Goal: Check status: Check status

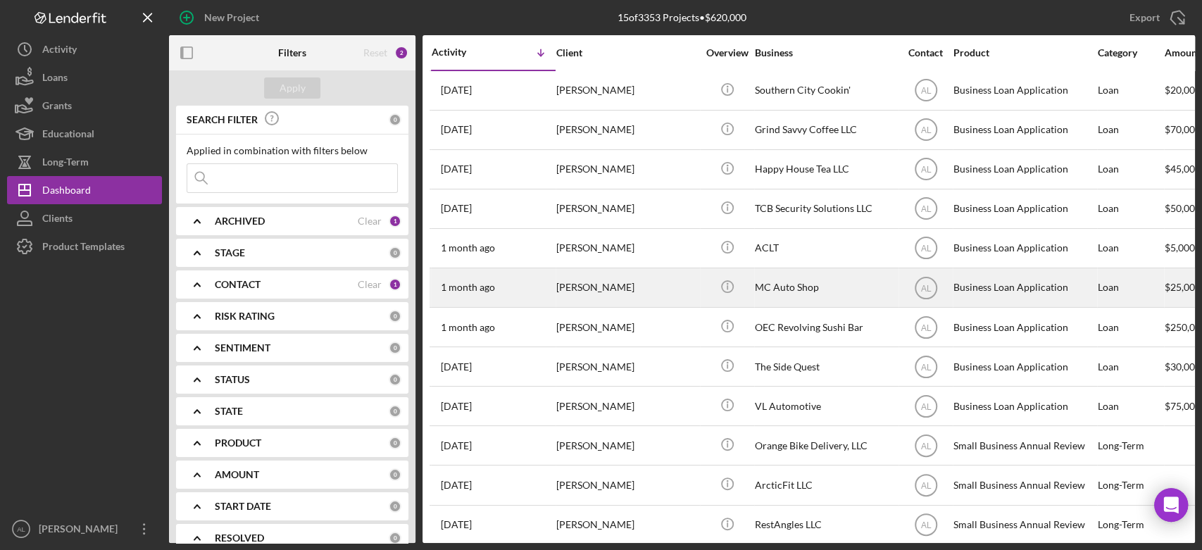
click at [650, 285] on div "[PERSON_NAME]" at bounding box center [626, 287] width 141 height 37
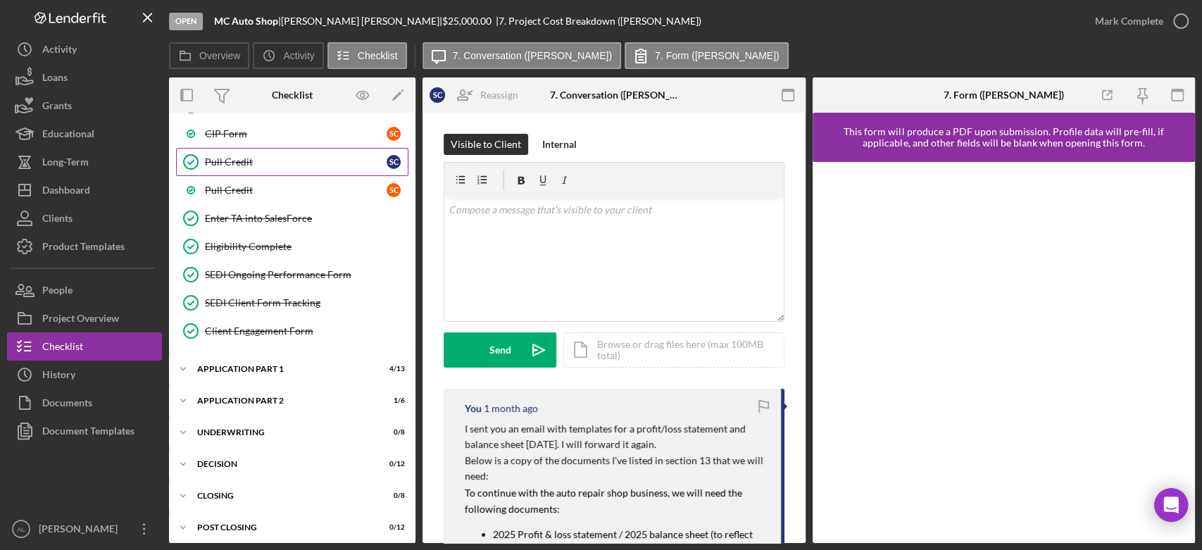
scroll to position [763, 0]
click at [276, 370] on div "Icon/Expander Application Part 1 4 / 13" at bounding box center [292, 370] width 246 height 28
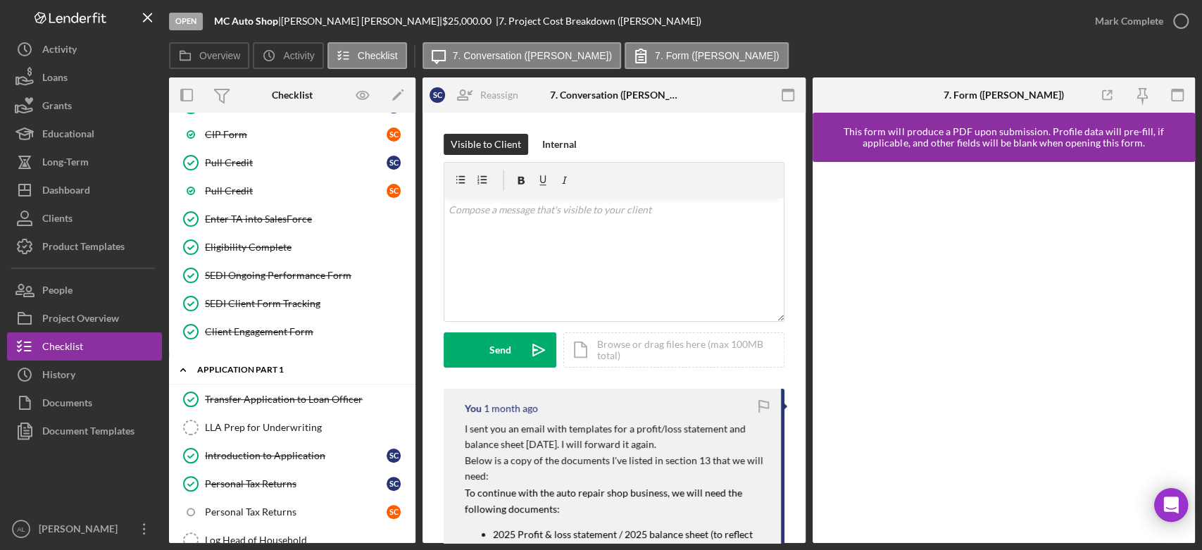
click at [276, 369] on div "Icon/Expander Application Part 1 4 / 13" at bounding box center [292, 370] width 246 height 29
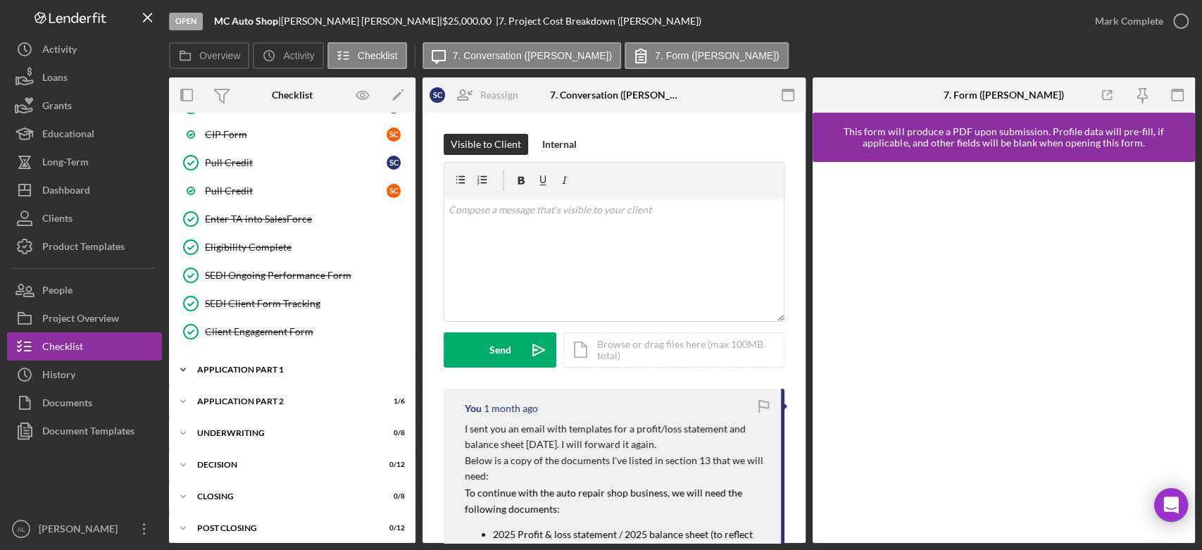
click at [282, 365] on div "Application Part 1" at bounding box center [297, 369] width 201 height 8
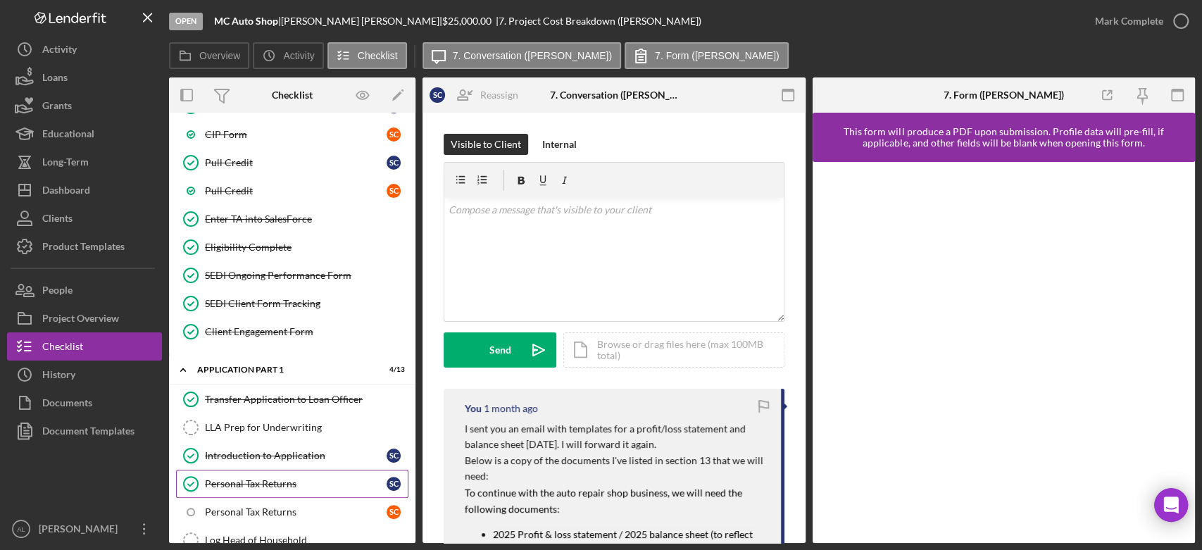
click at [265, 485] on link "Personal Tax Returns Personal Tax Returns S C" at bounding box center [292, 484] width 232 height 28
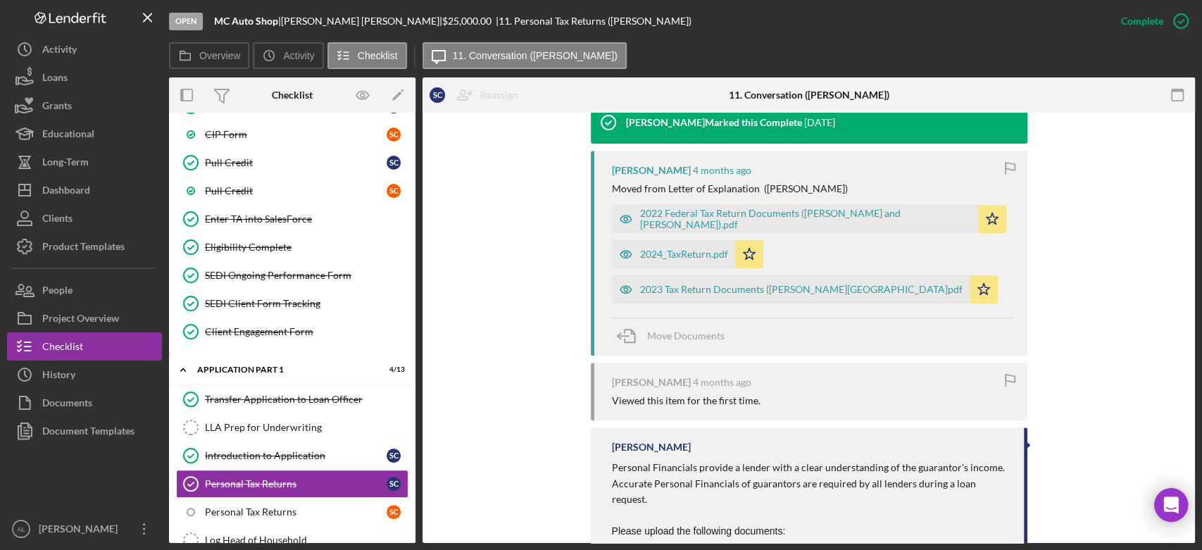
scroll to position [482, 0]
click at [704, 247] on div "2024_TaxReturn.pdf" at bounding box center [684, 252] width 88 height 11
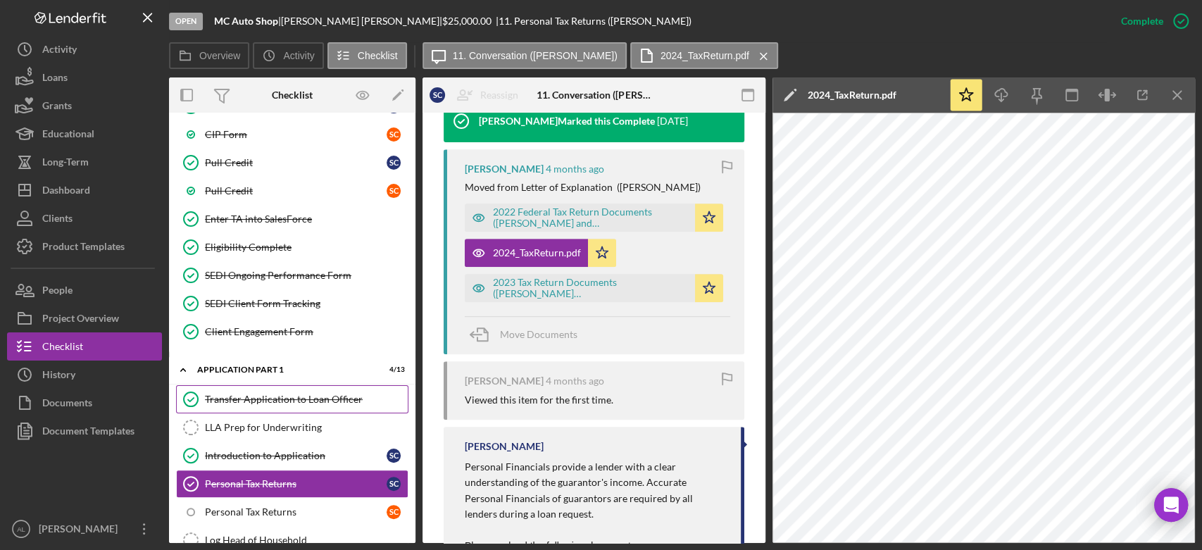
scroll to position [1136, 0]
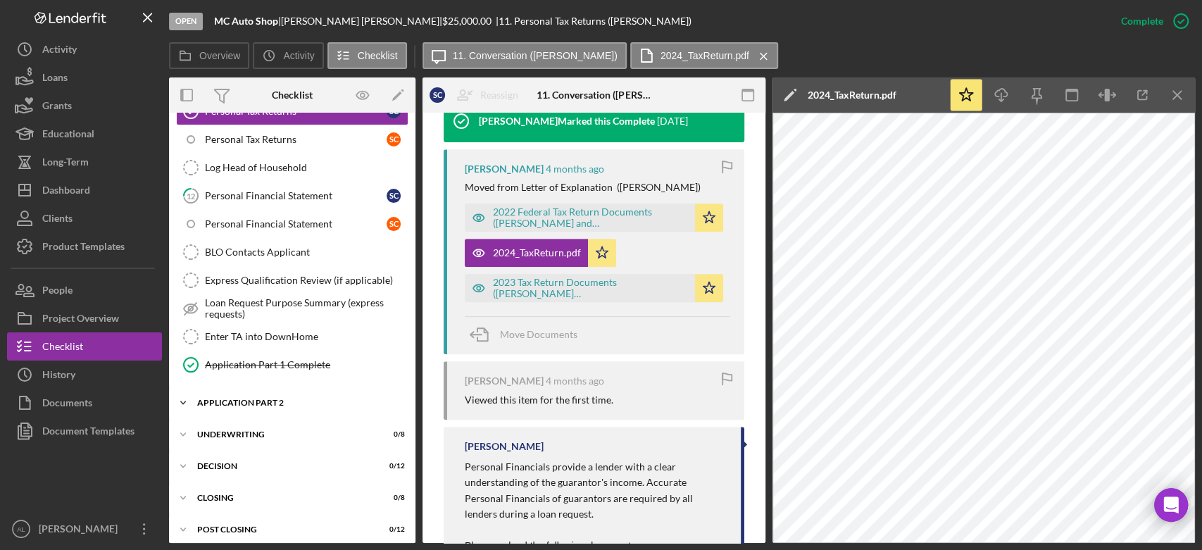
click at [267, 399] on div "Application Part 2" at bounding box center [297, 403] width 201 height 8
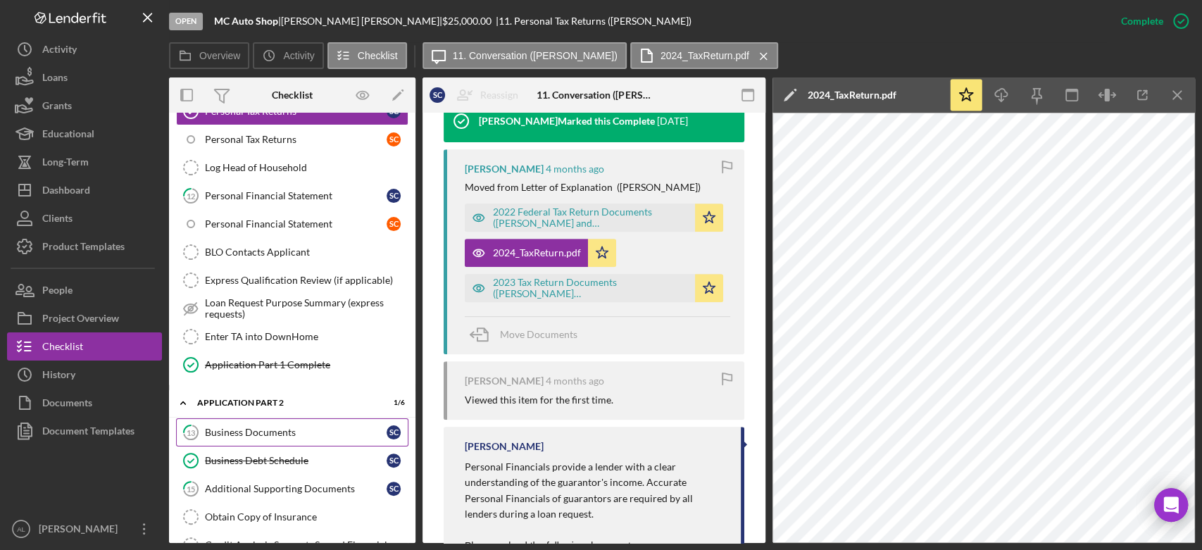
click at [284, 427] on div "Business Documents" at bounding box center [296, 432] width 182 height 11
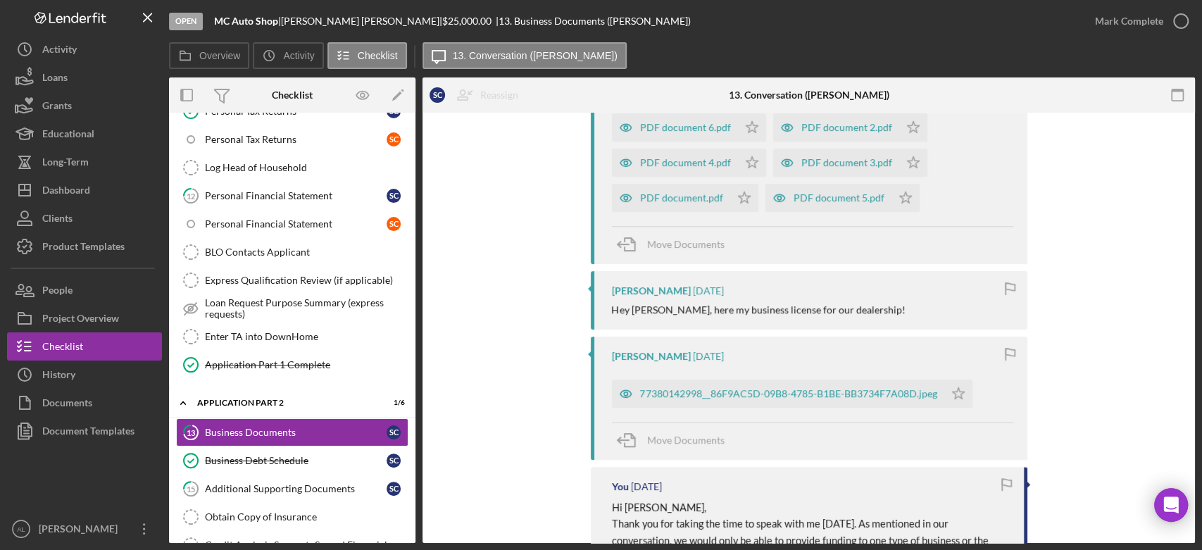
scroll to position [394, 0]
click at [801, 203] on div "PDF document 5.pdf" at bounding box center [828, 198] width 126 height 28
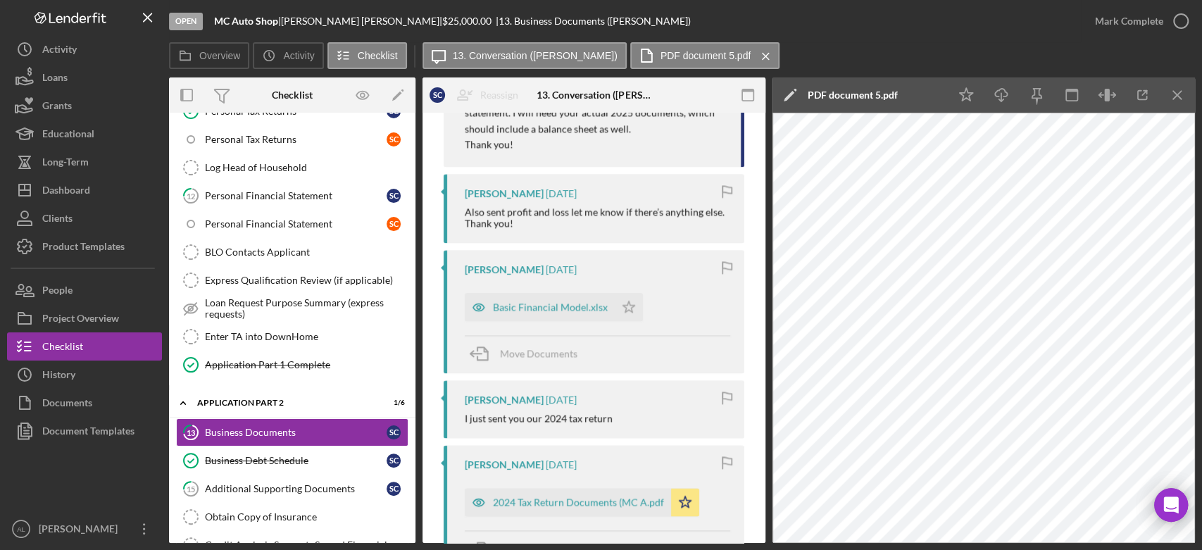
scroll to position [1334, 0]
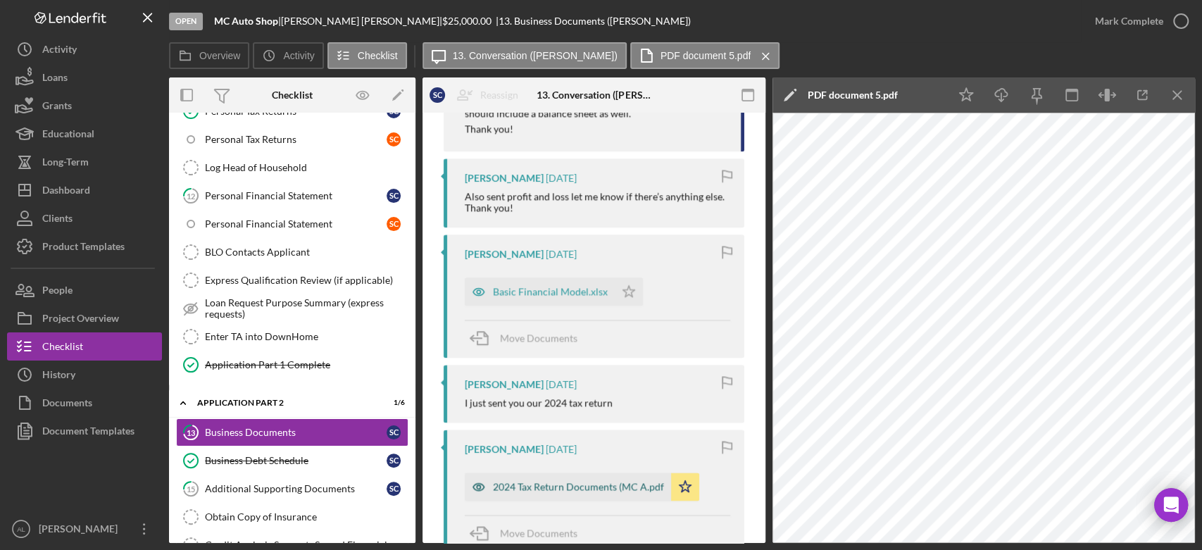
click at [553, 494] on div "2024 Tax Return Documents (MC A.pdf" at bounding box center [568, 486] width 206 height 28
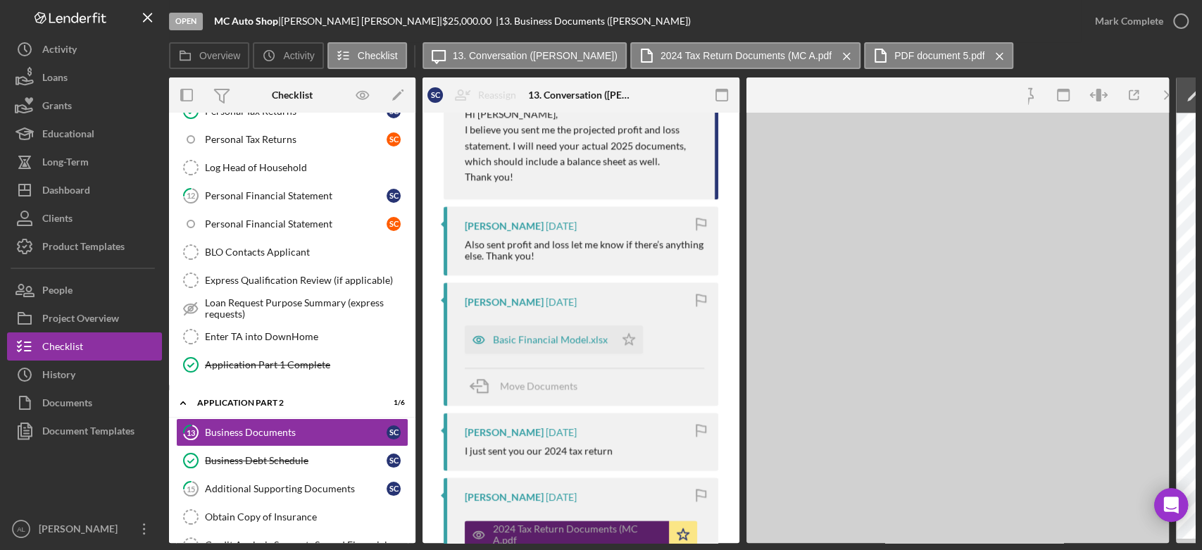
scroll to position [1365, 0]
